Goal: Find specific page/section: Find specific page/section

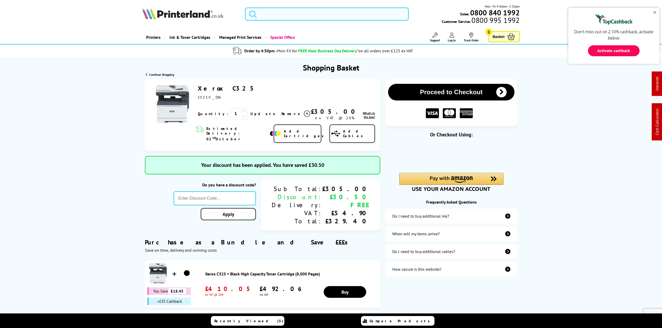
drag, startPoint x: 0, startPoint y: 0, endPoint x: 272, endPoint y: 13, distance: 272.8
click at [268, 20] on div "Mon - Fri 9:00am - 5:30pm Sales: 0800 840 1992 Customer Service: 0800 995 1992" at bounding box center [330, 15] width 417 height 23
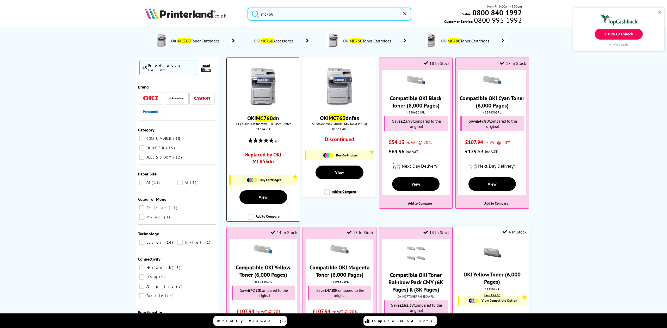
type input "mc760"
click at [268, 101] on img at bounding box center [263, 86] width 39 height 39
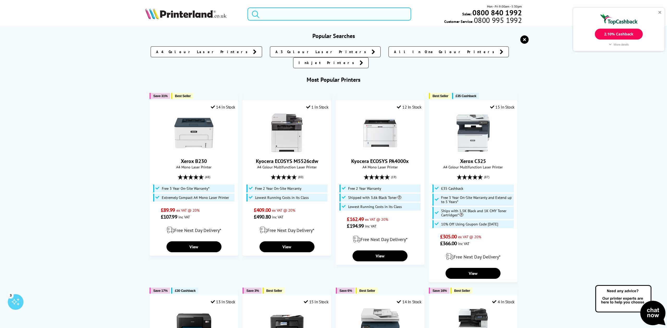
click at [282, 12] on input "search" at bounding box center [328, 14] width 163 height 13
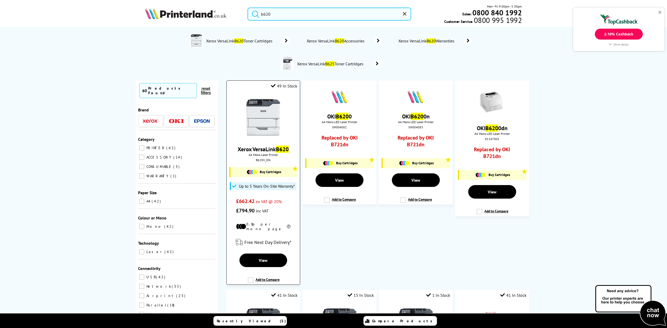
type input "b620"
